Goal: Information Seeking & Learning: Learn about a topic

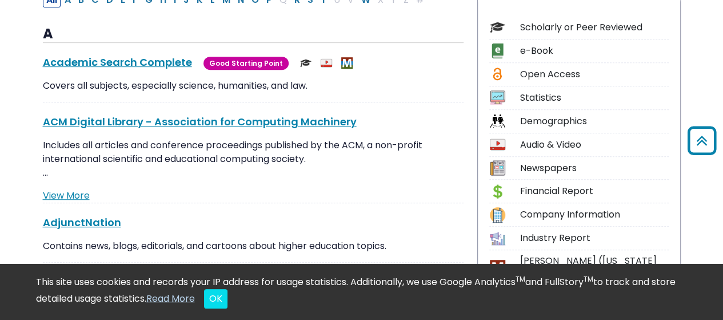
scroll to position [59, 0]
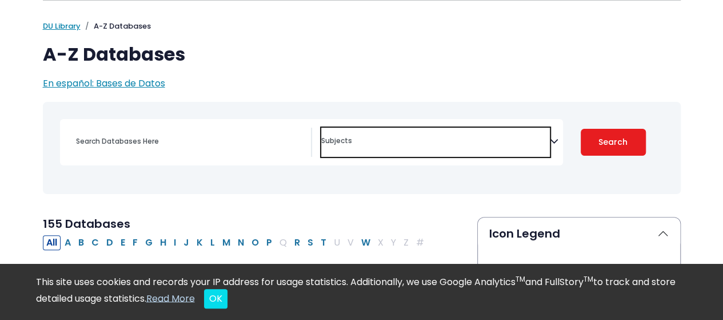
click at [470, 145] on textarea "Search" at bounding box center [435, 141] width 229 height 9
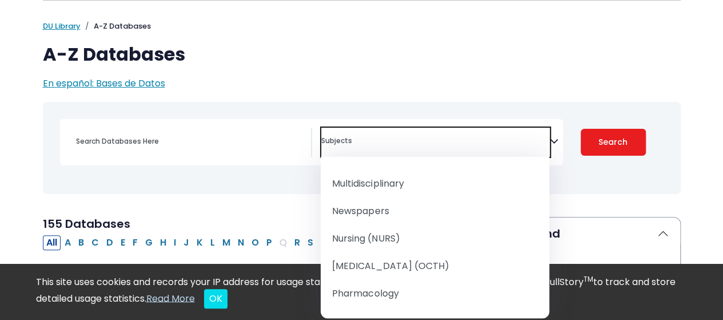
scroll to position [1055, 0]
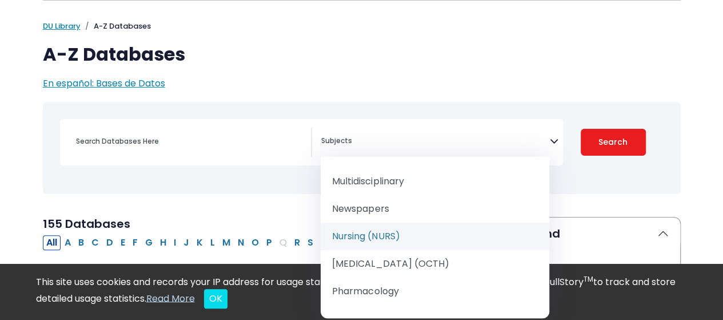
select select "219076"
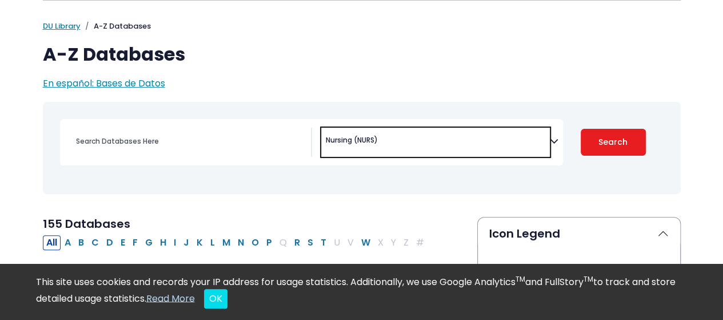
scroll to position [260, 0]
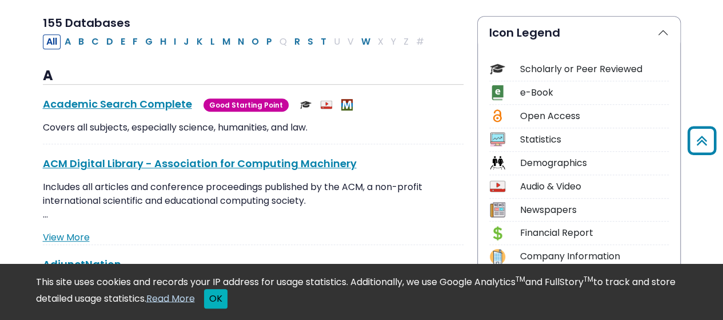
click at [227, 300] on button "OK" at bounding box center [215, 298] width 23 height 19
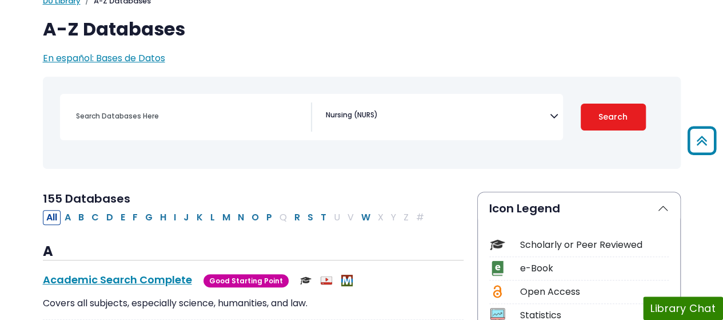
scroll to position [75, 0]
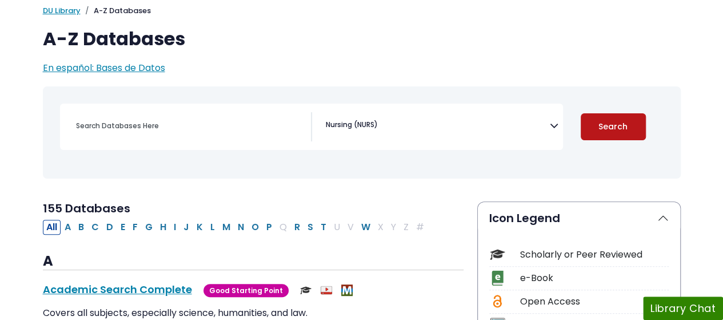
click at [594, 117] on button "Search" at bounding box center [613, 126] width 65 height 27
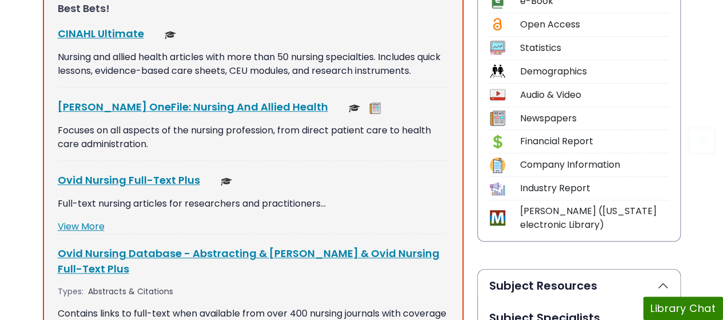
scroll to position [368, 0]
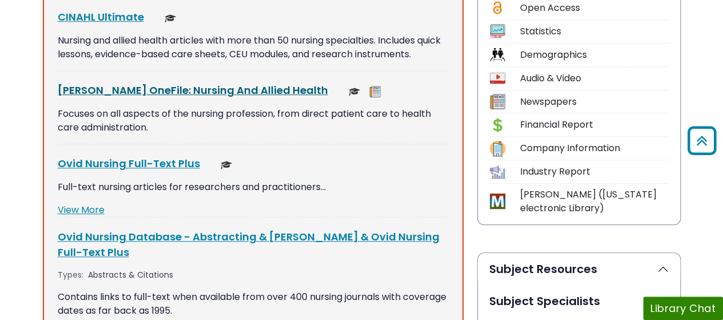
click at [118, 90] on link "[PERSON_NAME] OneFile: Nursing And Allied Health This link opens in a new window" at bounding box center [193, 90] width 270 height 14
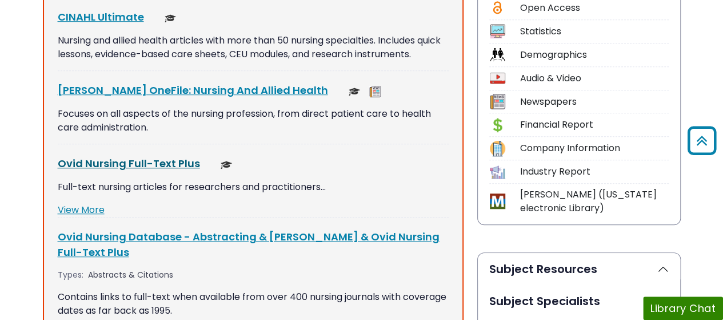
click at [161, 160] on link "Ovid Nursing Full-Text Plus This link opens in a new window" at bounding box center [129, 163] width 142 height 14
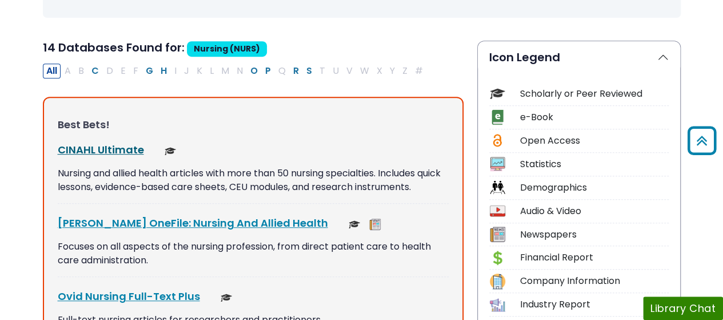
click at [117, 146] on link "CINAHL Ultimate This link opens in a new window" at bounding box center [101, 149] width 86 height 14
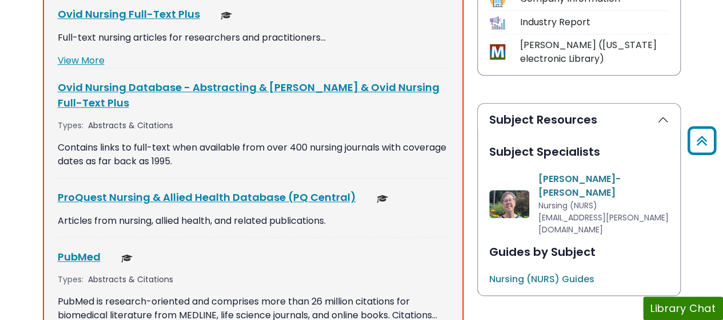
scroll to position [518, 0]
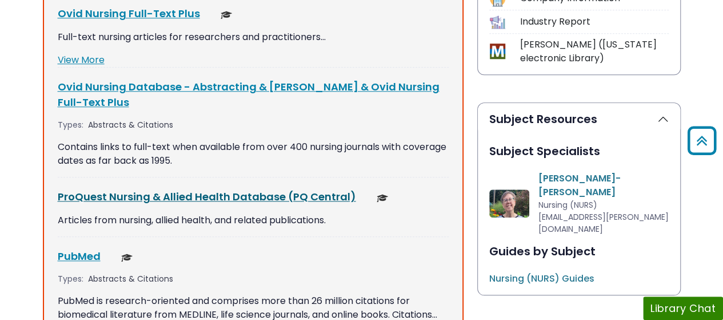
click at [130, 192] on link "ProQuest Nursing & Allied Health Database (PQ Central) This link opens in a new…" at bounding box center [207, 196] width 298 height 14
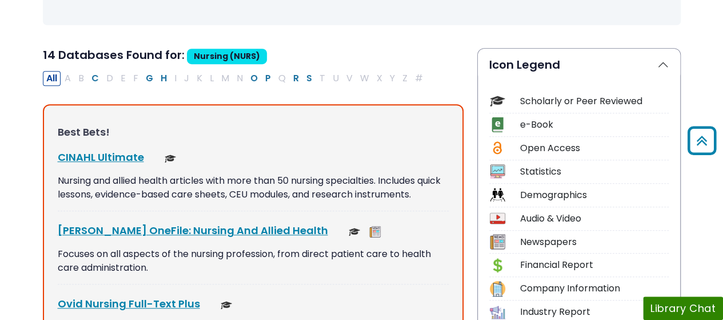
scroll to position [227, 0]
click at [130, 155] on link "CINAHL Ultimate This link opens in a new window" at bounding box center [101, 157] width 86 height 14
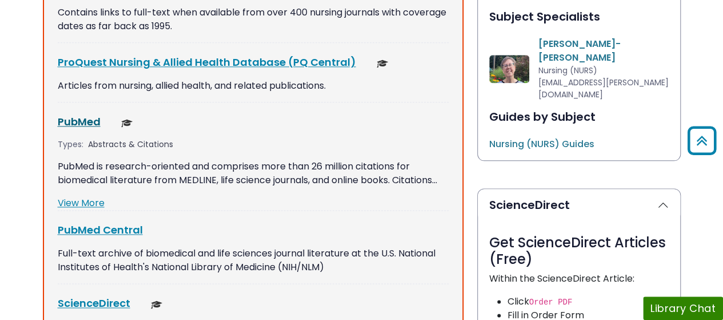
scroll to position [649, 0]
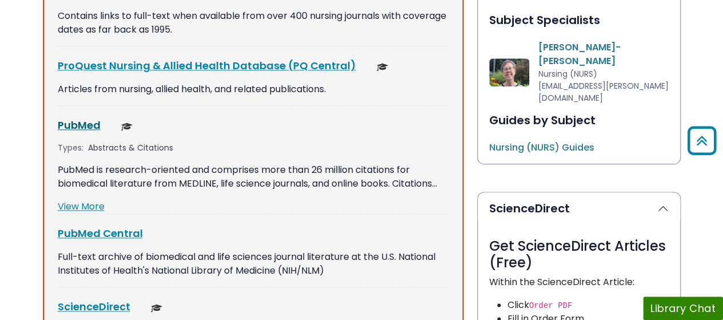
click at [75, 124] on link "PubMed This link opens in a new window" at bounding box center [79, 125] width 43 height 14
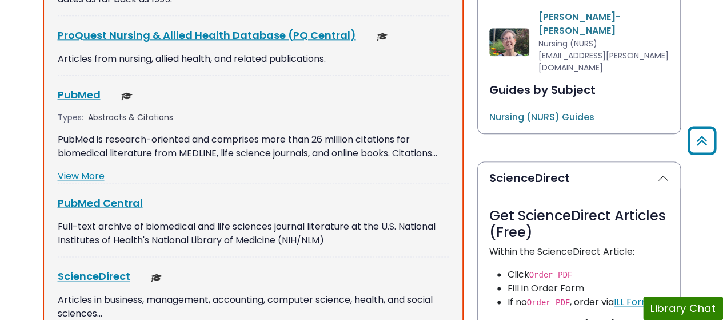
scroll to position [678, 0]
click at [82, 99] on link "PubMed This link opens in a new window" at bounding box center [79, 95] width 43 height 14
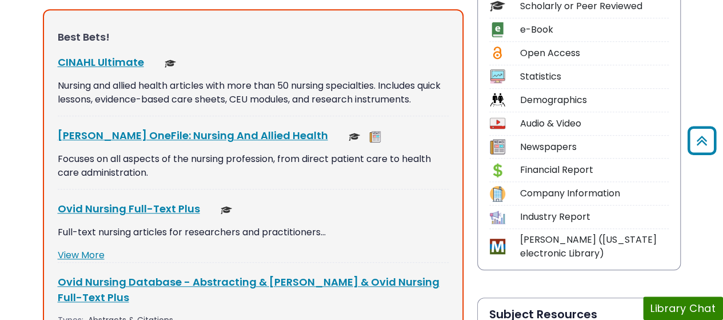
scroll to position [331, 0]
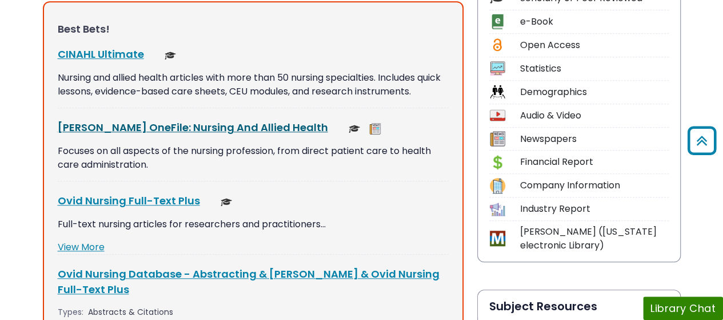
click at [145, 131] on link "[PERSON_NAME] OneFile: Nursing And Allied Health This link opens in a new window" at bounding box center [193, 127] width 270 height 14
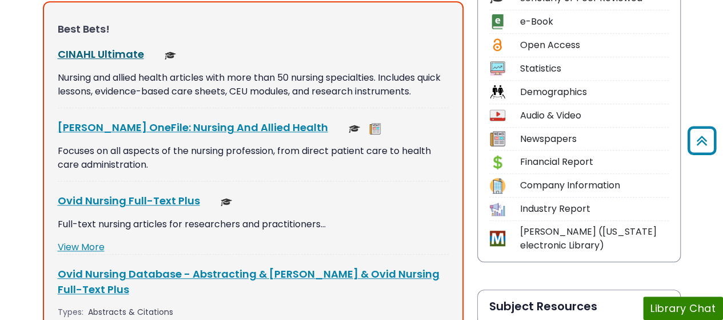
click at [123, 56] on link "CINAHL Ultimate This link opens in a new window" at bounding box center [101, 54] width 86 height 14
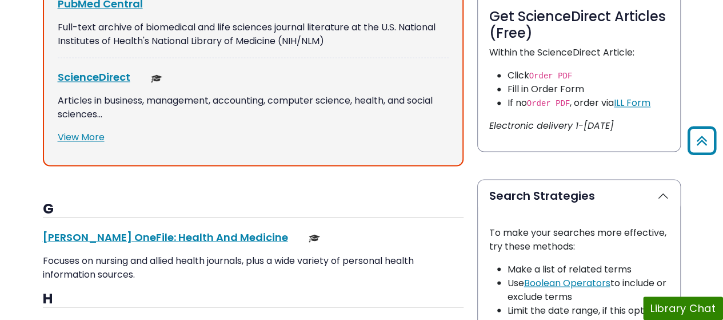
scroll to position [1033, 0]
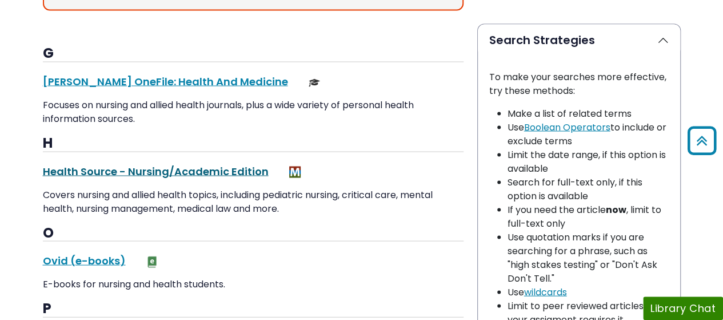
click at [192, 167] on link "Health Source - Nursing/Academic Edition This link opens in a new window" at bounding box center [156, 170] width 226 height 14
